Goal: Task Accomplishment & Management: Manage account settings

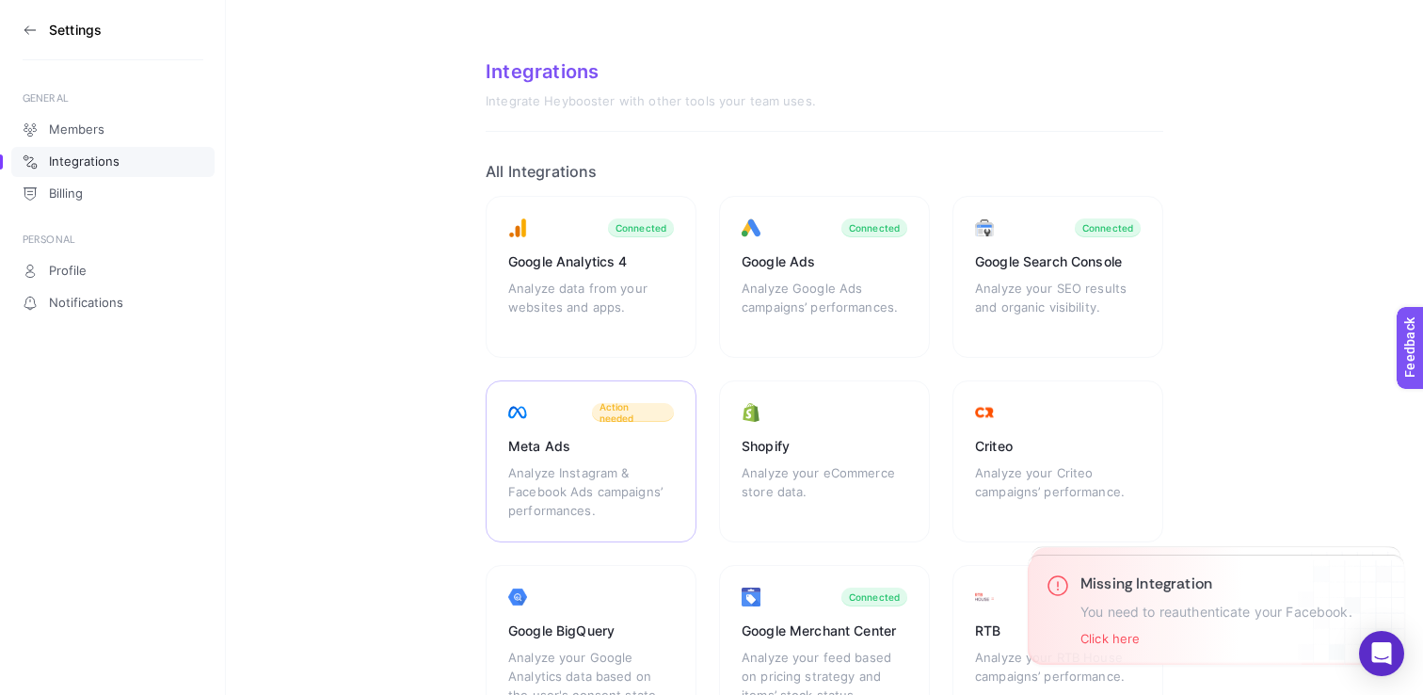
click at [600, 465] on div "Analyze Instagram & Facebook Ads campaigns’ performances." at bounding box center [591, 491] width 166 height 56
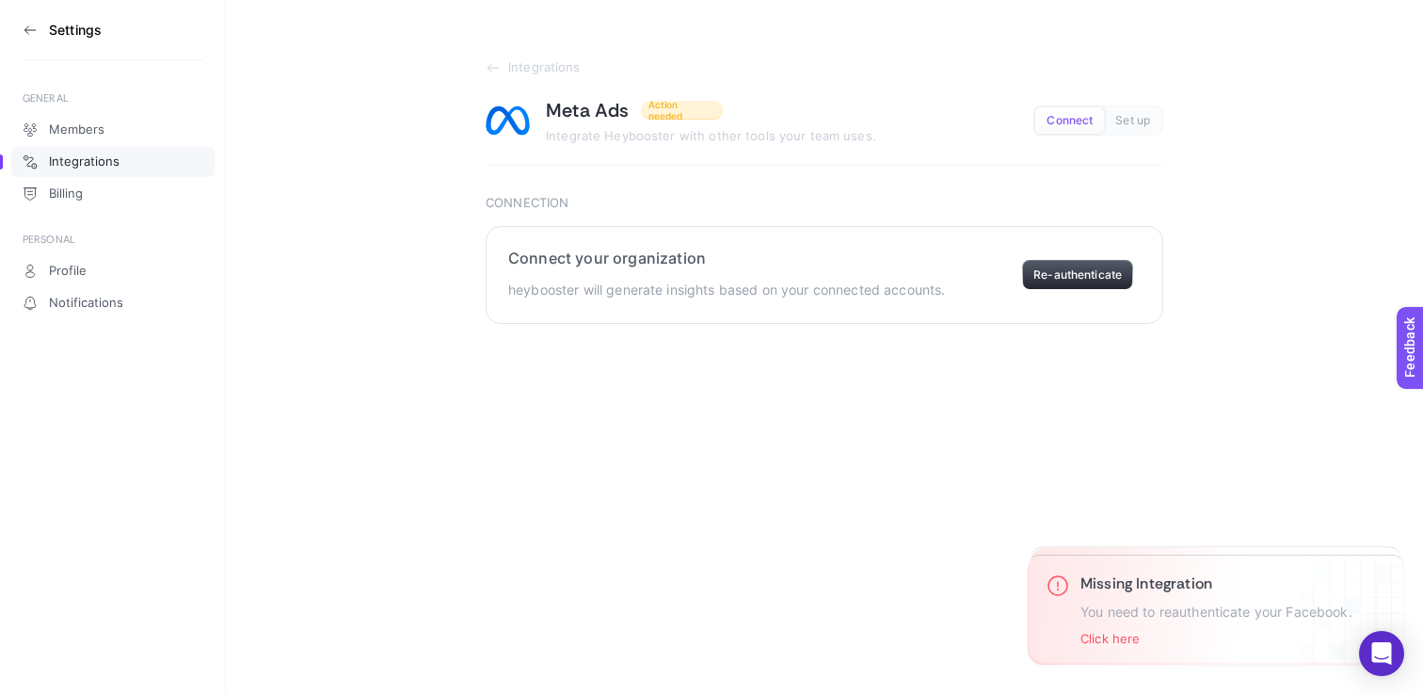
click at [1069, 281] on button "Re-authenticate" at bounding box center [1077, 275] width 111 height 30
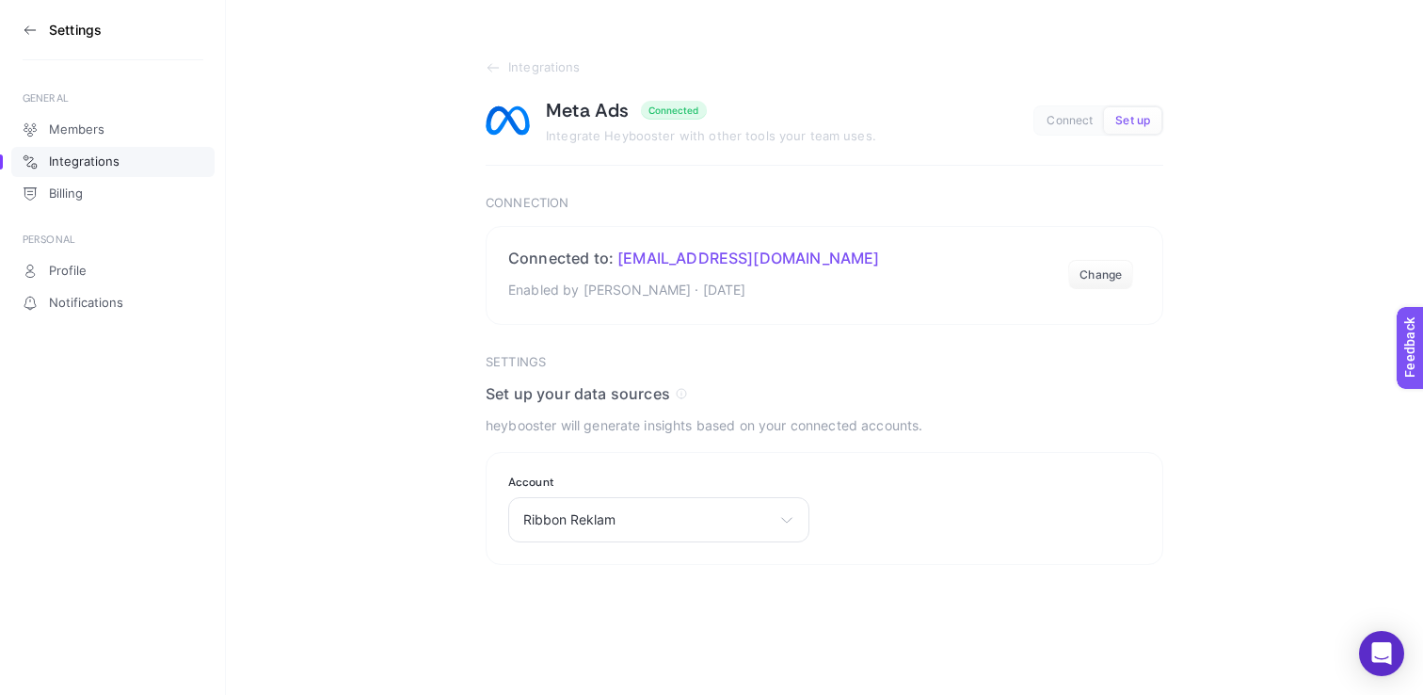
click at [105, 159] on span "Integrations" at bounding box center [84, 161] width 71 height 15
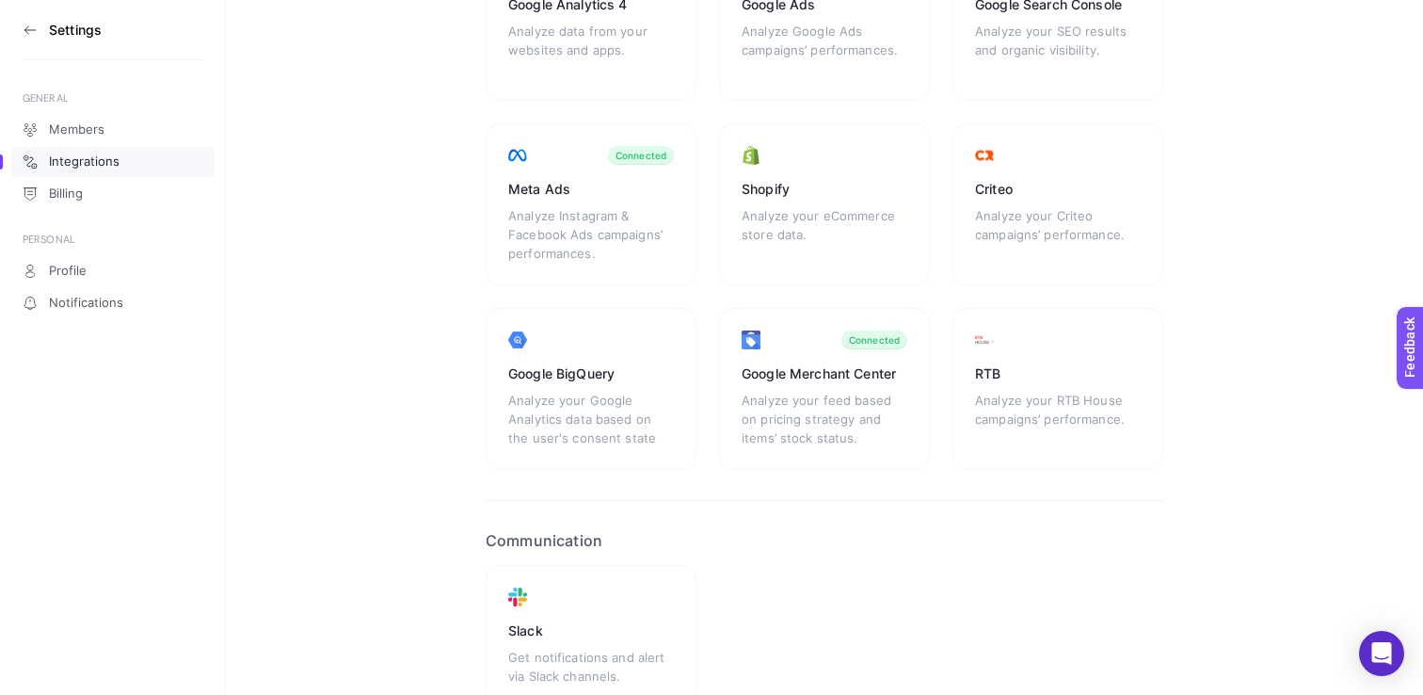
scroll to position [258, 0]
